Goal: Task Accomplishment & Management: Complete application form

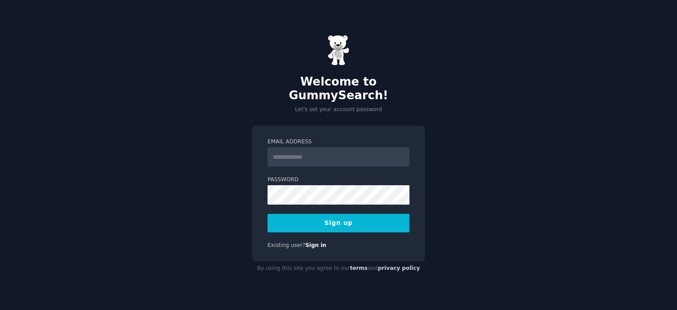
click at [310, 150] on input "Email Address" at bounding box center [338, 156] width 142 height 19
type input "**********"
click at [337, 215] on button "Sign up" at bounding box center [338, 223] width 142 height 19
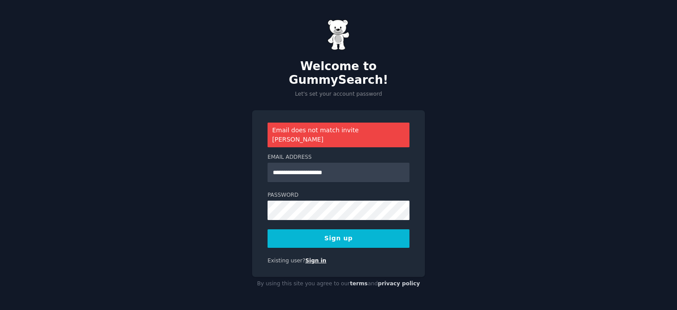
click at [309, 257] on link "Sign in" at bounding box center [315, 260] width 21 height 6
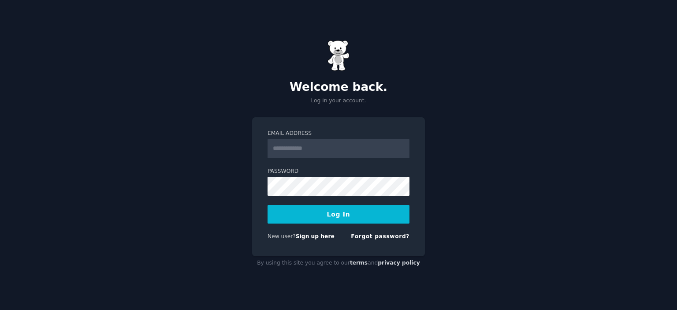
click at [315, 151] on input "Email Address" at bounding box center [338, 148] width 142 height 19
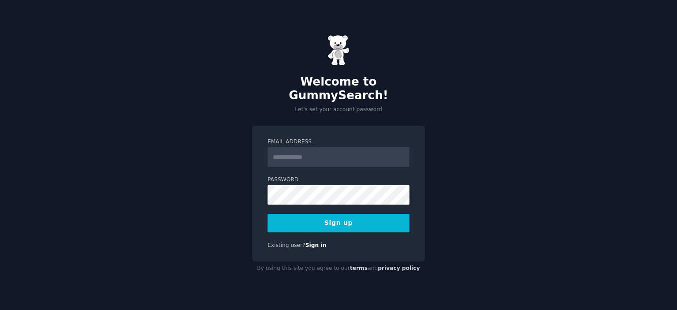
click at [312, 152] on input "Email Address" at bounding box center [338, 156] width 142 height 19
click at [312, 147] on input "**********" at bounding box center [338, 156] width 142 height 19
type input "**********"
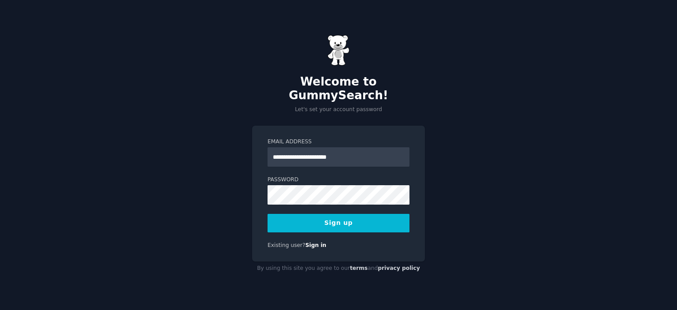
click at [334, 220] on button "Sign up" at bounding box center [338, 223] width 142 height 19
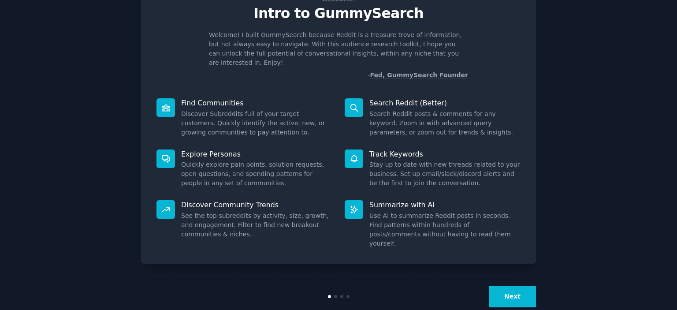
click at [518, 286] on button "Next" at bounding box center [512, 297] width 47 height 22
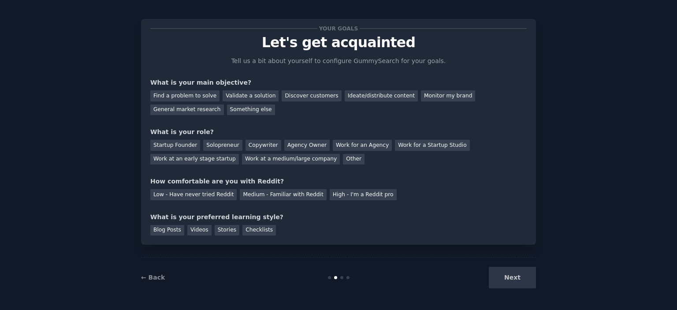
scroll to position [5, 0]
click at [518, 278] on div "Next" at bounding box center [470, 278] width 132 height 22
click at [196, 98] on div "Find a problem to solve" at bounding box center [184, 96] width 69 height 11
click at [257, 146] on div "Copywriter" at bounding box center [263, 145] width 36 height 11
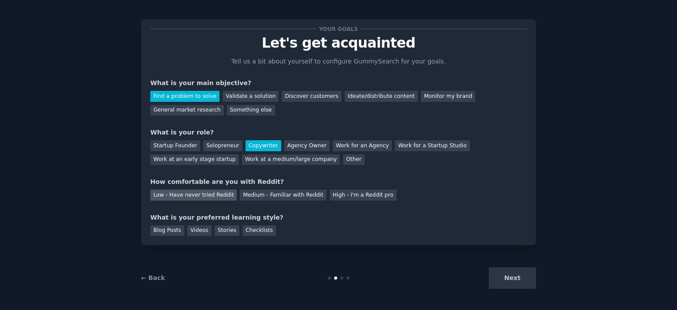
click at [210, 195] on div "Low - Have never tried Reddit" at bounding box center [193, 194] width 86 height 11
click at [194, 230] on div "Videos" at bounding box center [199, 230] width 24 height 11
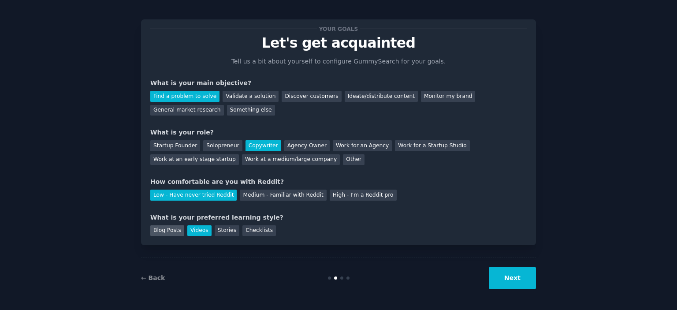
click at [174, 230] on div "Blog Posts" at bounding box center [167, 230] width 34 height 11
click at [512, 285] on button "Next" at bounding box center [512, 278] width 47 height 22
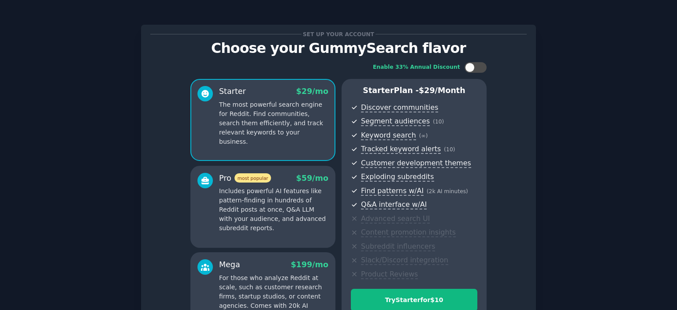
scroll to position [108, 0]
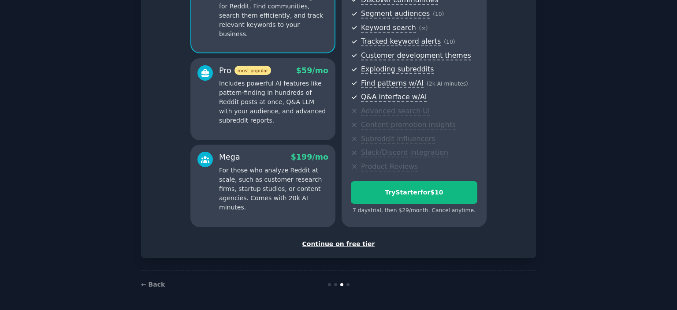
click at [349, 243] on div "Continue on free tier" at bounding box center [338, 243] width 376 height 9
